Goal: Find contact information: Obtain details needed to contact an individual or organization

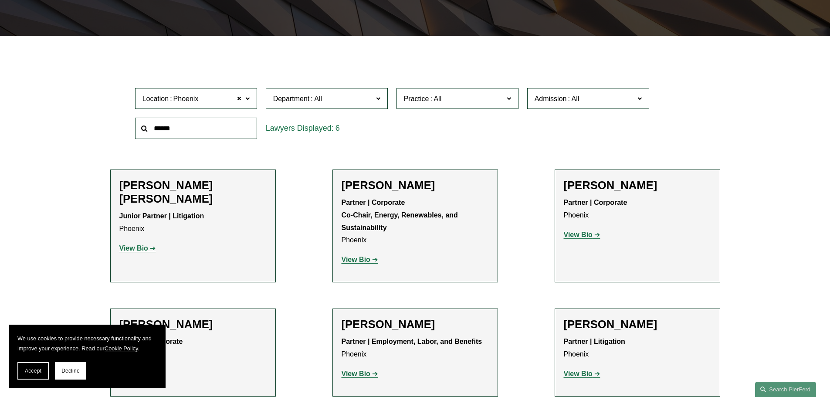
scroll to position [214, 0]
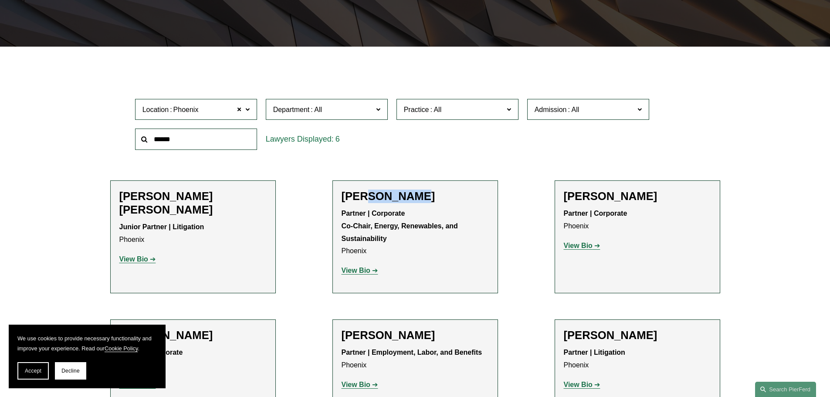
drag, startPoint x: 362, startPoint y: 193, endPoint x: 430, endPoint y: 193, distance: 68.4
click at [430, 193] on h2 "[PERSON_NAME]" at bounding box center [414, 196] width 147 height 14
copy h2 "Delnegro"
drag, startPoint x: 631, startPoint y: 195, endPoint x: 609, endPoint y: 198, distance: 21.6
click at [609, 198] on h2 "[PERSON_NAME]" at bounding box center [637, 196] width 147 height 14
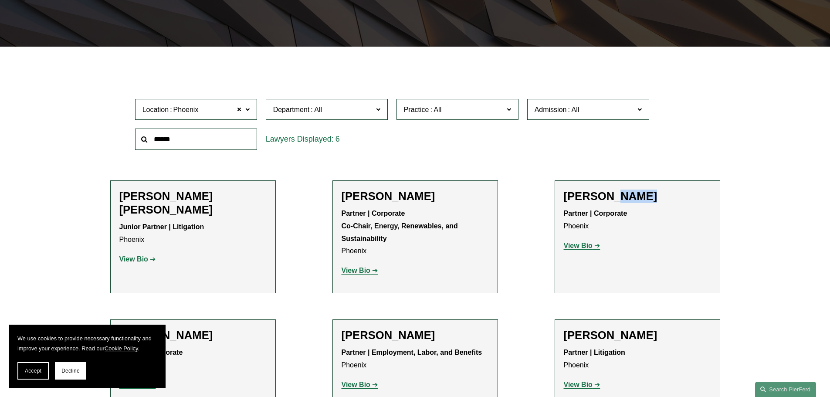
copy h2 "Fudge"
click at [587, 249] on strong "View Bio" at bounding box center [578, 245] width 29 height 7
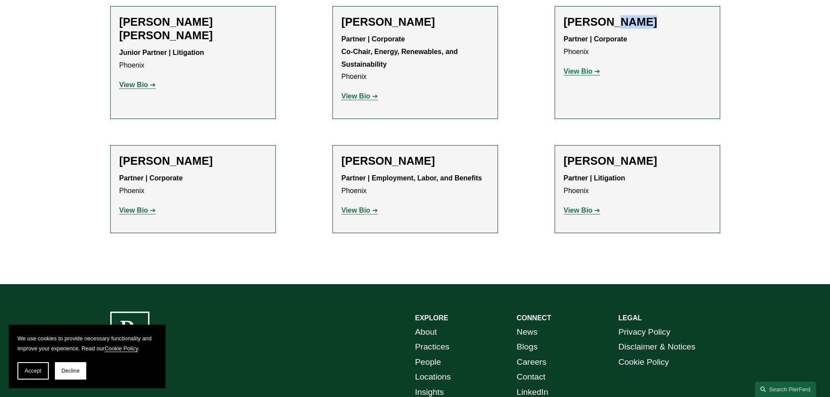
drag, startPoint x: 456, startPoint y: 158, endPoint x: 338, endPoint y: 156, distance: 118.9
click at [338, 156] on li "Alejandro Pérez Partner | Employment, Labor, and Benefits Phoenix View Bio Loca…" at bounding box center [414, 189] width 165 height 88
copy h2 "[PERSON_NAME]"
click at [366, 213] on strong "View Bio" at bounding box center [355, 209] width 29 height 7
drag, startPoint x: 577, startPoint y: 155, endPoint x: 690, endPoint y: 155, distance: 112.8
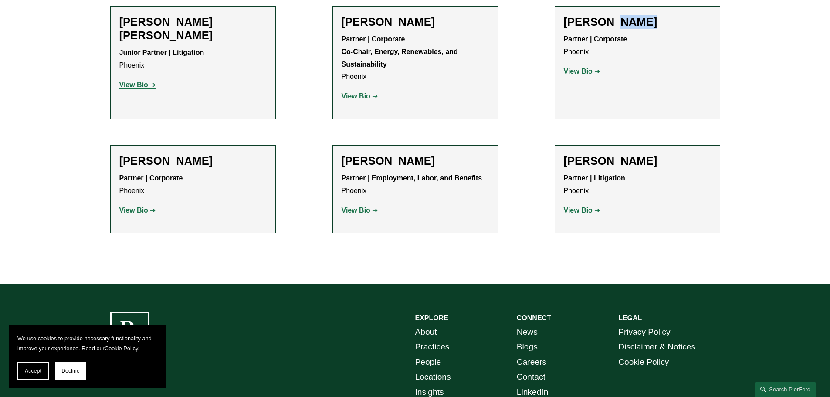
click at [690, 155] on li "David Andrew Timchak Partner | Litigation Phoenix View Bio Location: Phoenix; D…" at bounding box center [636, 189] width 165 height 88
copy h2 "[PERSON_NAME]"
click at [577, 209] on strong "View Bio" at bounding box center [578, 209] width 29 height 7
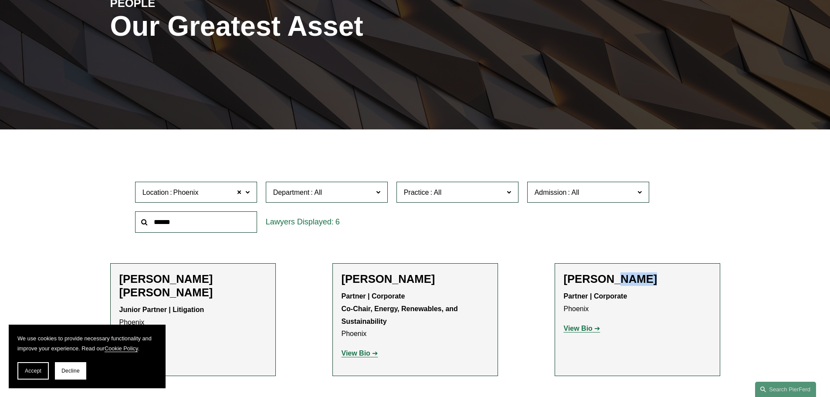
scroll to position [127, 0]
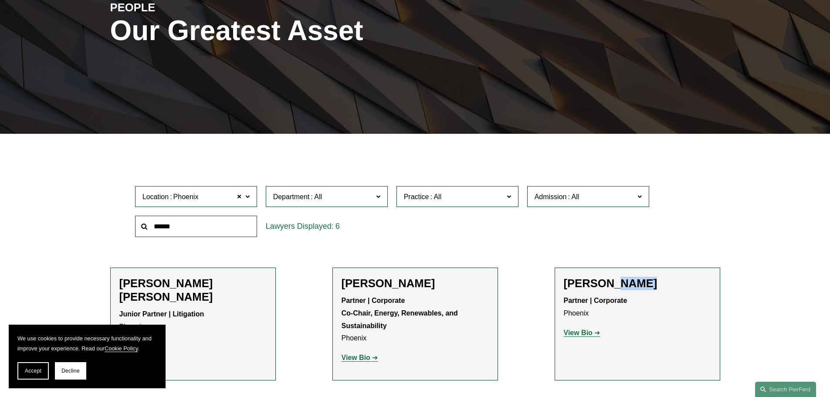
click at [295, 199] on span "Department" at bounding box center [291, 196] width 37 height 7
click at [195, 201] on span "Phoenix" at bounding box center [185, 196] width 25 height 11
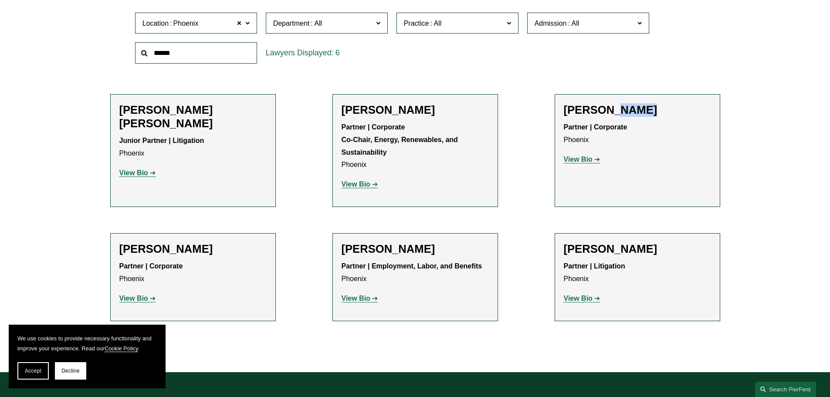
scroll to position [301, 0]
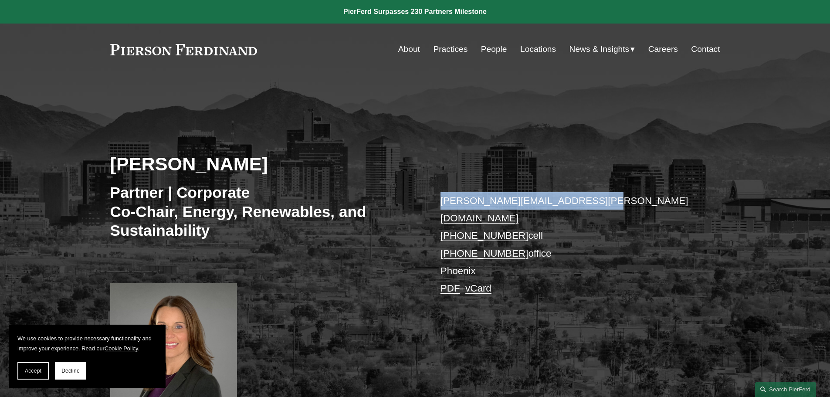
drag, startPoint x: 613, startPoint y: 193, endPoint x: 434, endPoint y: 200, distance: 179.1
click at [434, 200] on div "[PERSON_NAME] Partner | Corporate Co-Chair, Energy, Renewables, and Sustainabil…" at bounding box center [415, 251] width 830 height 302
copy link "[PERSON_NAME][EMAIL_ADDRESS][PERSON_NAME][DOMAIN_NAME]"
click at [533, 54] on link "Locations" at bounding box center [538, 49] width 36 height 17
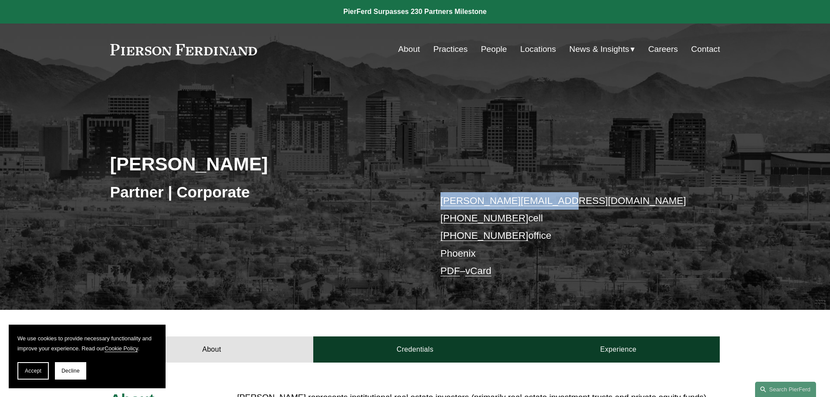
drag, startPoint x: 562, startPoint y: 192, endPoint x: 428, endPoint y: 199, distance: 134.4
click at [428, 199] on div "John W. Fudge Partner | Corporate john.fudge@pierferd.com +1.913.230.8215 cell …" at bounding box center [415, 205] width 830 height 210
copy link "john.fudge@pierferd.com"
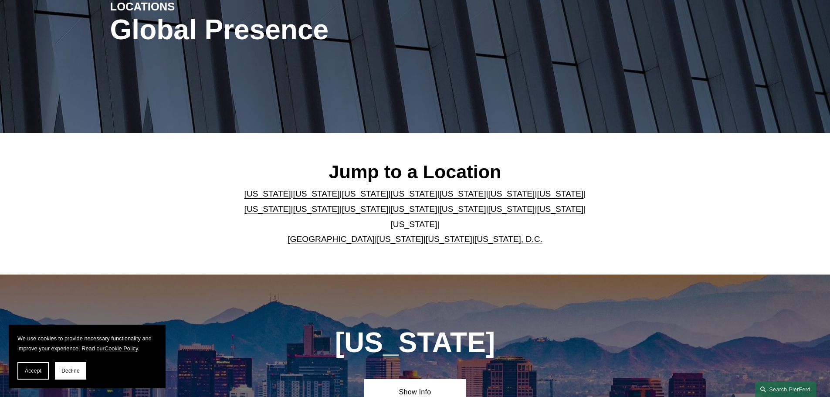
scroll to position [131, 0]
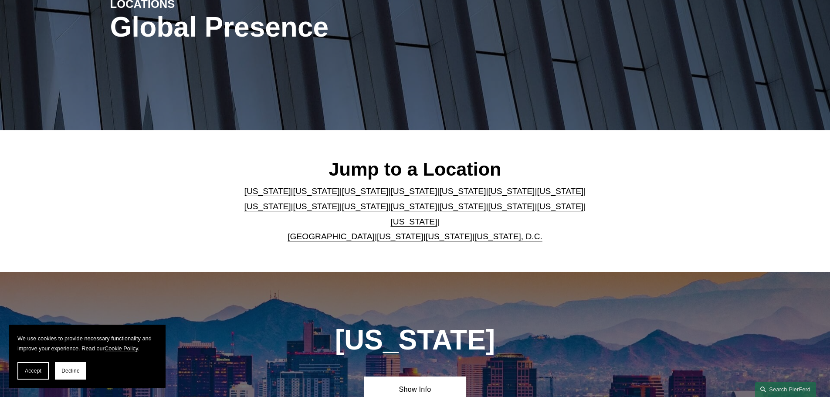
click at [250, 184] on div "Jump to a Location" at bounding box center [415, 171] width 356 height 26
click at [247, 190] on p "Arizona | California | Colorado | Delaware | Florida | Georgia | Illinois | Mas…" at bounding box center [415, 214] width 356 height 60
click at [244, 194] on link "[US_STATE]" at bounding box center [267, 190] width 47 height 9
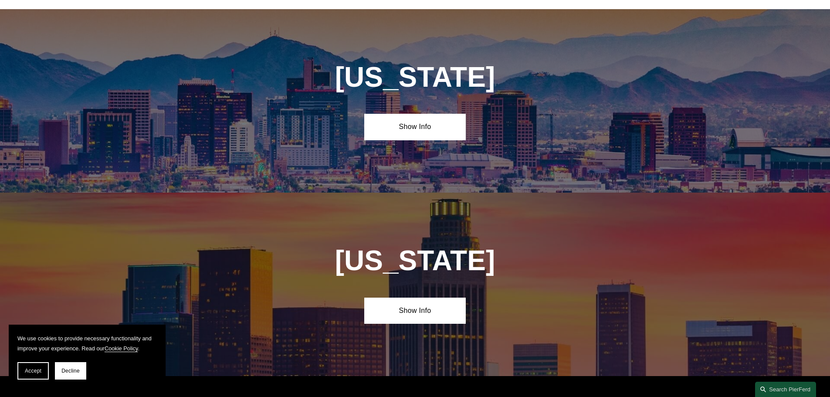
scroll to position [395, 0]
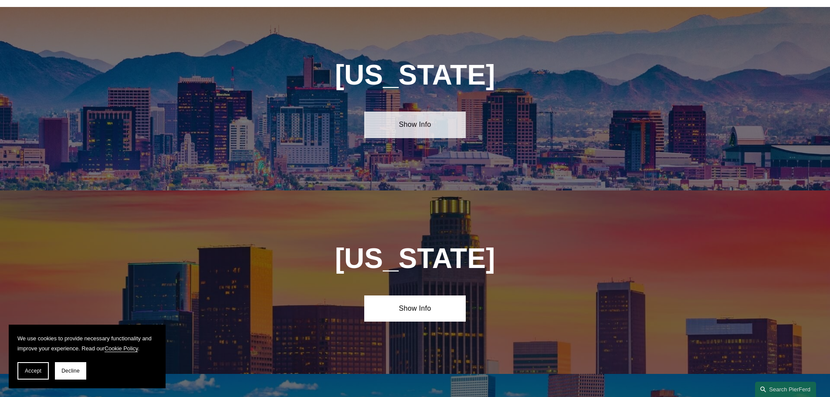
click at [425, 116] on link "Show Info" at bounding box center [414, 124] width 101 height 26
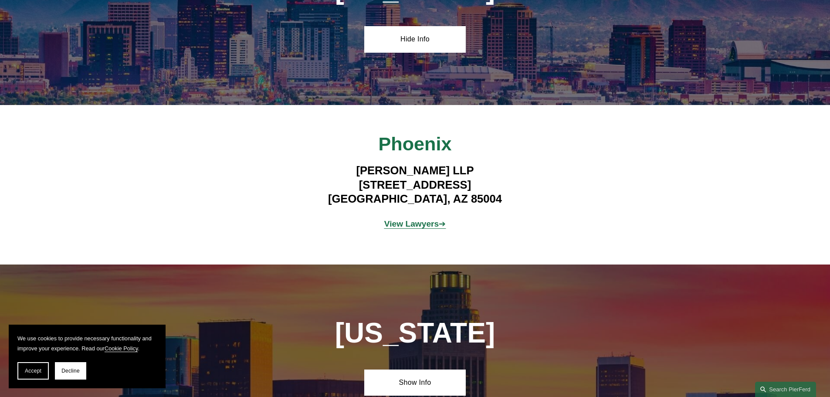
scroll to position [483, 0]
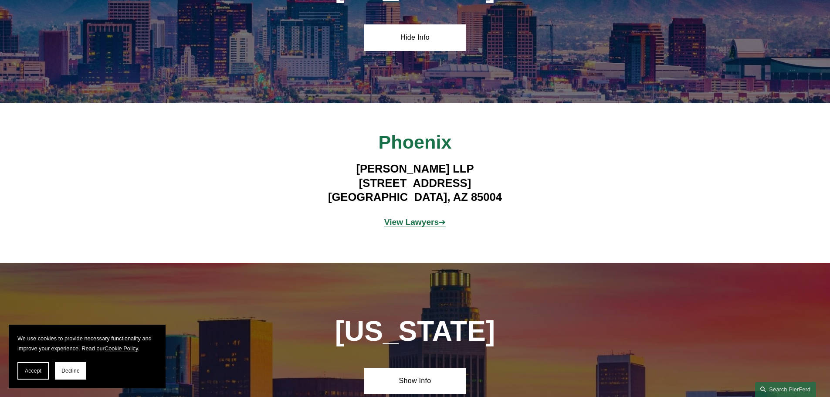
click at [422, 218] on strong "View Lawyers" at bounding box center [411, 221] width 55 height 9
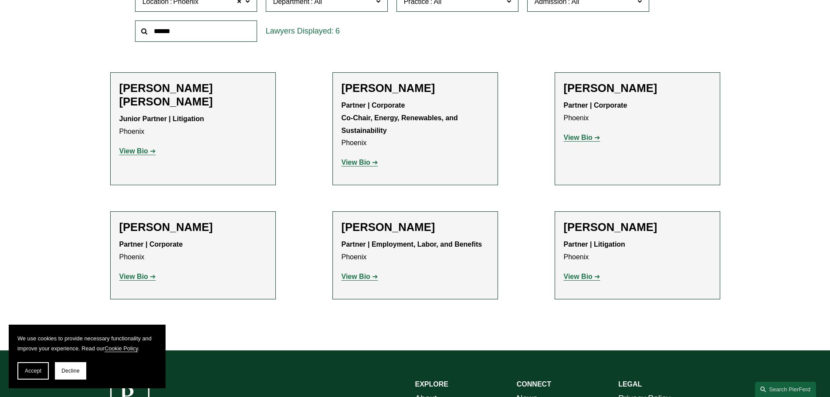
scroll to position [348, 0]
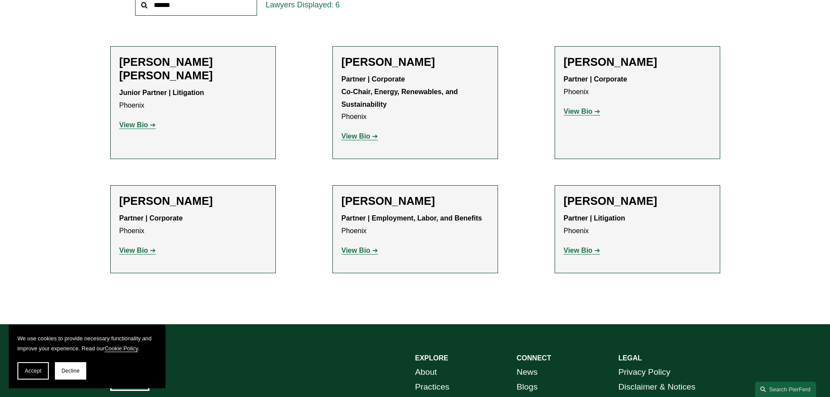
drag, startPoint x: 236, startPoint y: 205, endPoint x: 122, endPoint y: 204, distance: 113.7
click at [122, 204] on h2 "[PERSON_NAME]" at bounding box center [192, 201] width 147 height 14
copy h2 "[PERSON_NAME]"
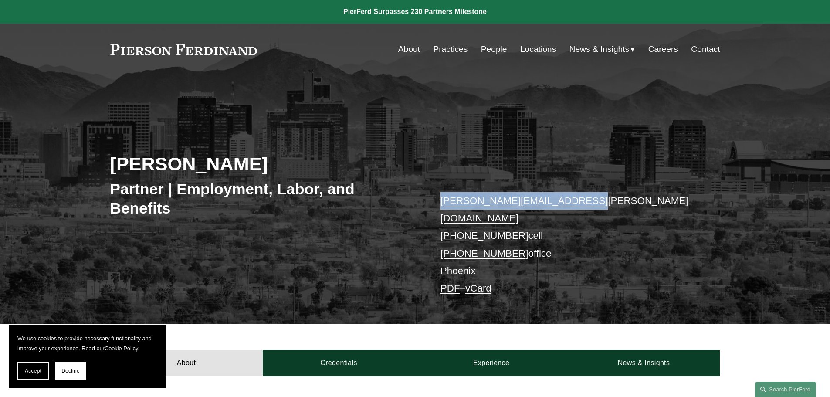
drag, startPoint x: 583, startPoint y: 200, endPoint x: 440, endPoint y: 201, distance: 142.8
click at [440, 201] on p "alejandro.perez@pierferd.com +1.210.387.7767 cell +1.602.887.3368 office Phoeni…" at bounding box center [567, 244] width 254 height 105
copy link "alejandro.perez@pierferd.com"
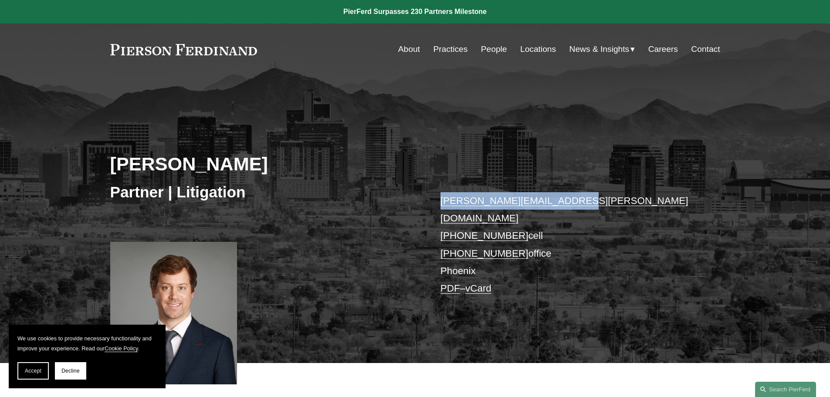
drag, startPoint x: 582, startPoint y: 192, endPoint x: 412, endPoint y: 201, distance: 171.0
click at [412, 201] on div "David Andrew Timchak Partner | Litigation david.timchak@pierferd.com +1.480.223…" at bounding box center [415, 231] width 830 height 263
copy div "david.timchak@pierferd.com"
